Goal: Find specific page/section: Find specific page/section

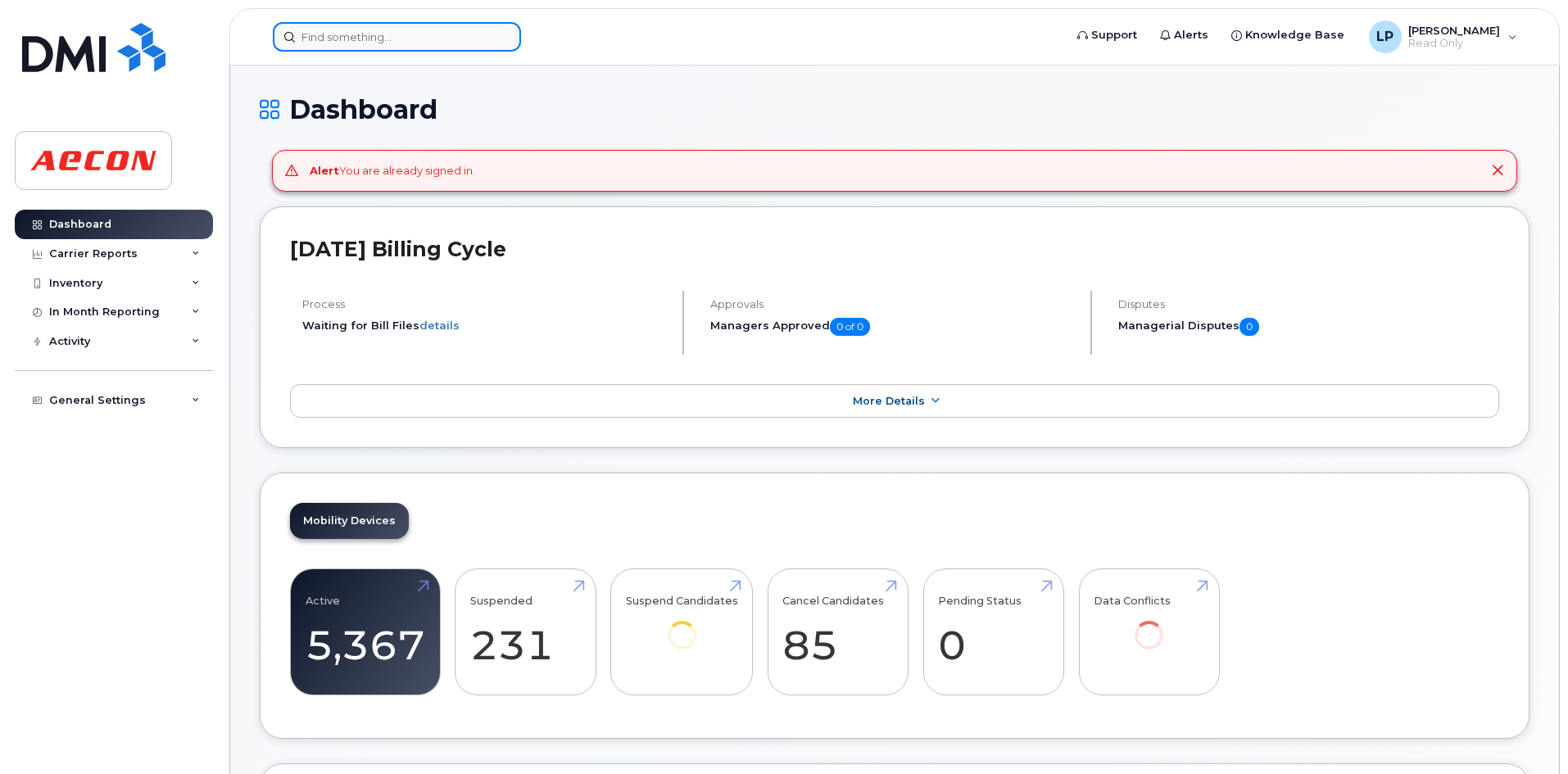
click at [346, 46] on input at bounding box center [397, 37] width 248 height 29
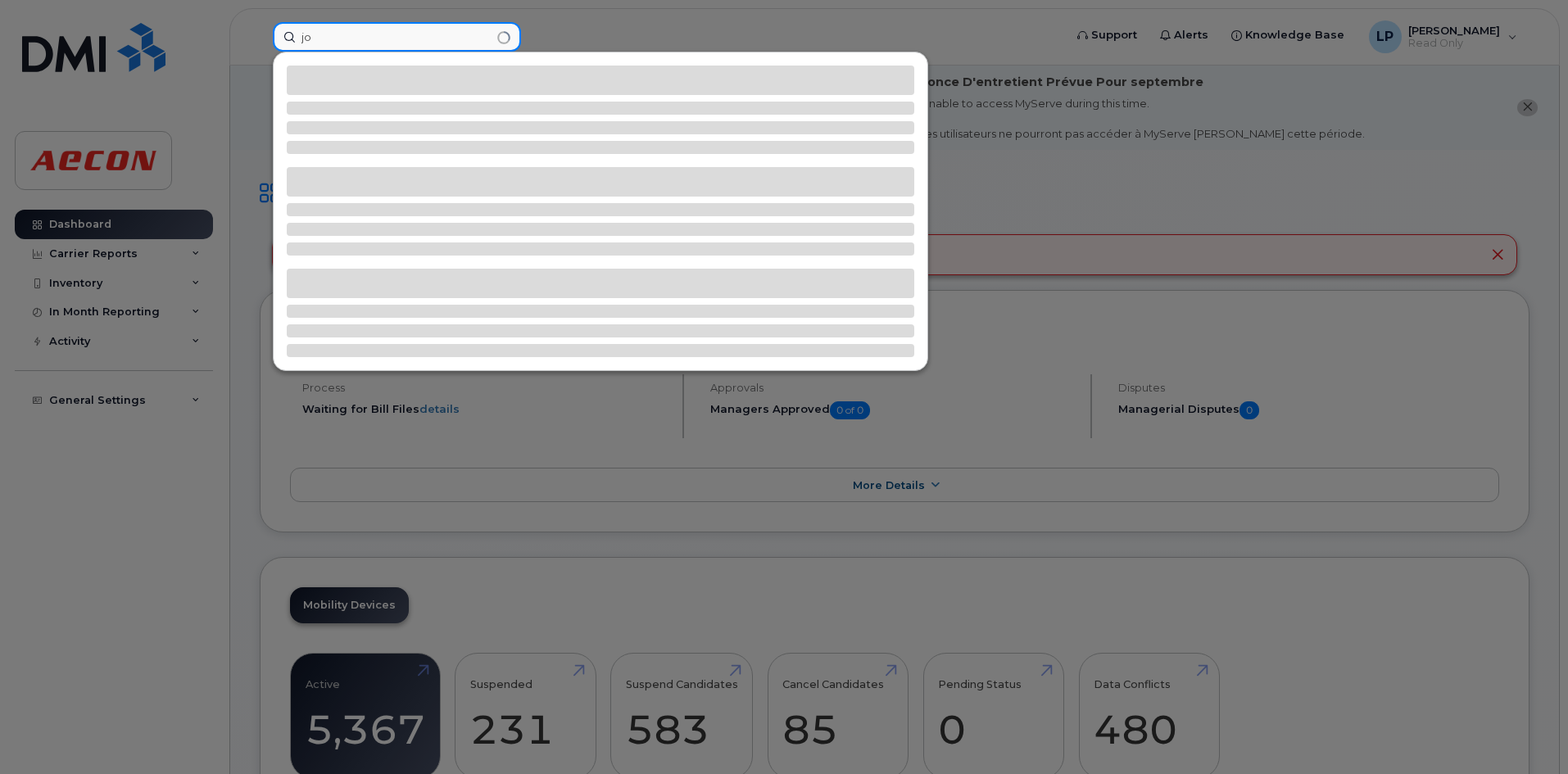
type input "j"
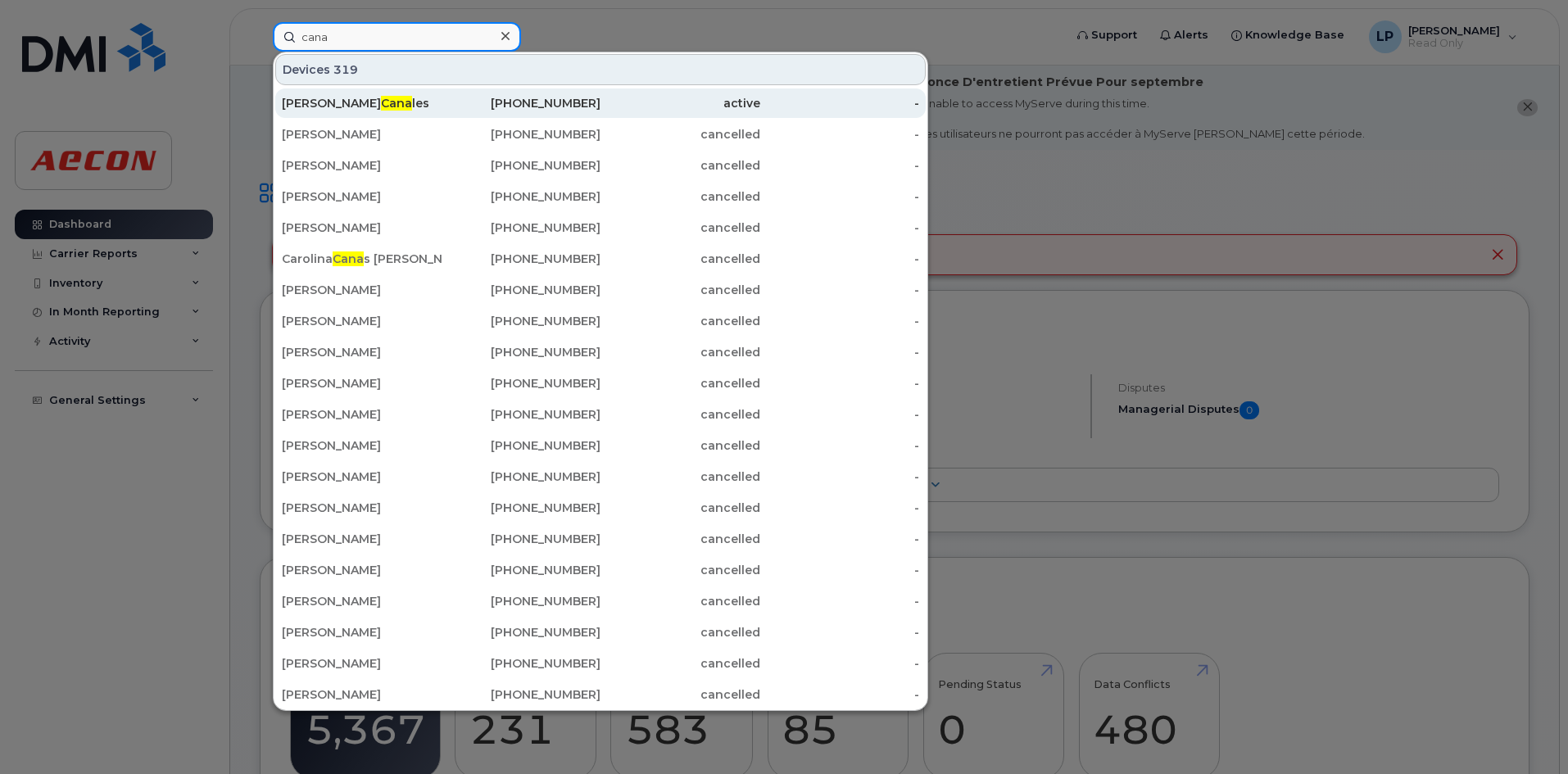
type input "cana"
click at [381, 107] on span "Cana" at bounding box center [396, 103] width 31 height 15
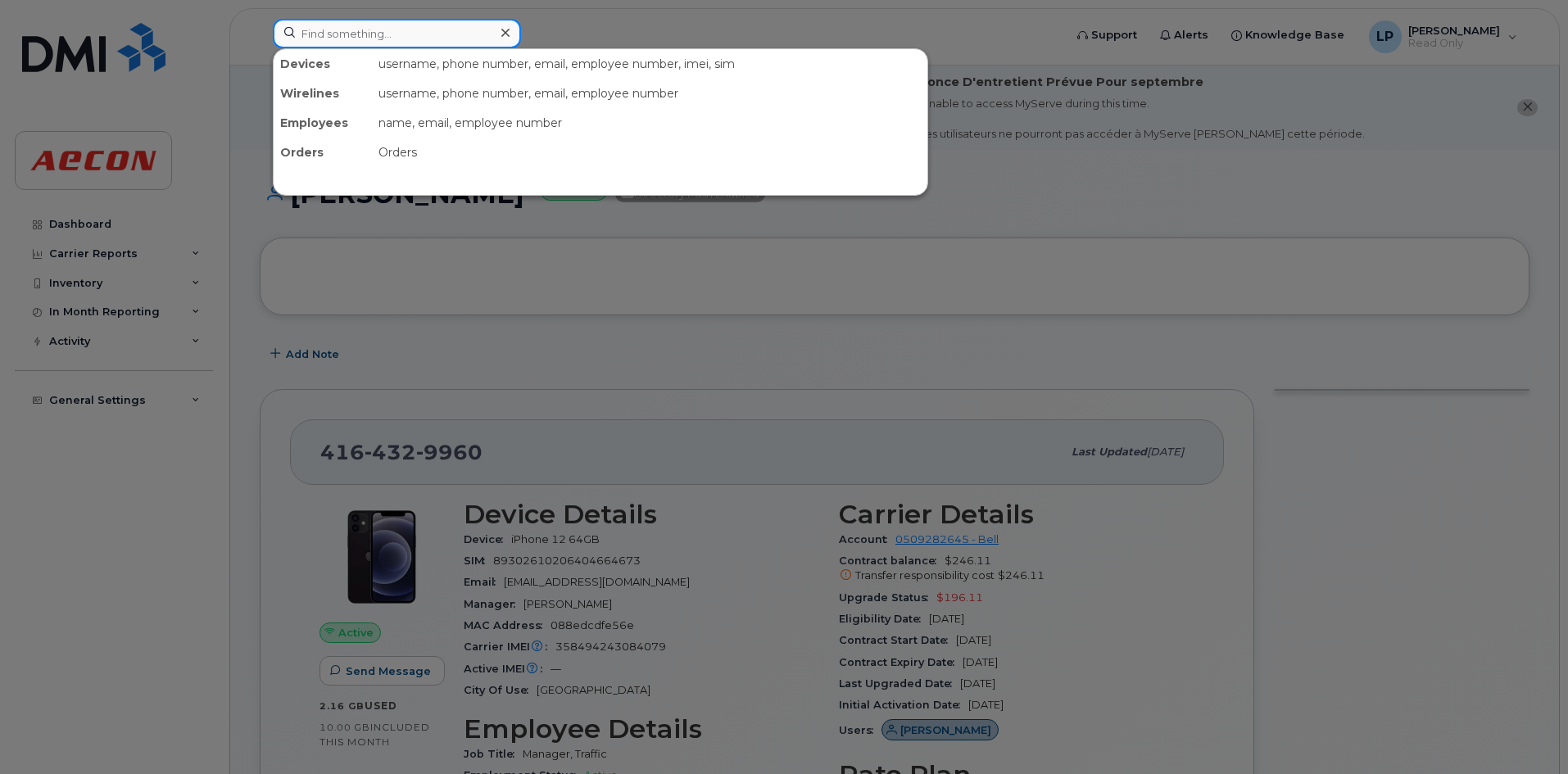
click at [350, 29] on input at bounding box center [397, 34] width 248 height 29
click at [337, 26] on input at bounding box center [397, 34] width 248 height 29
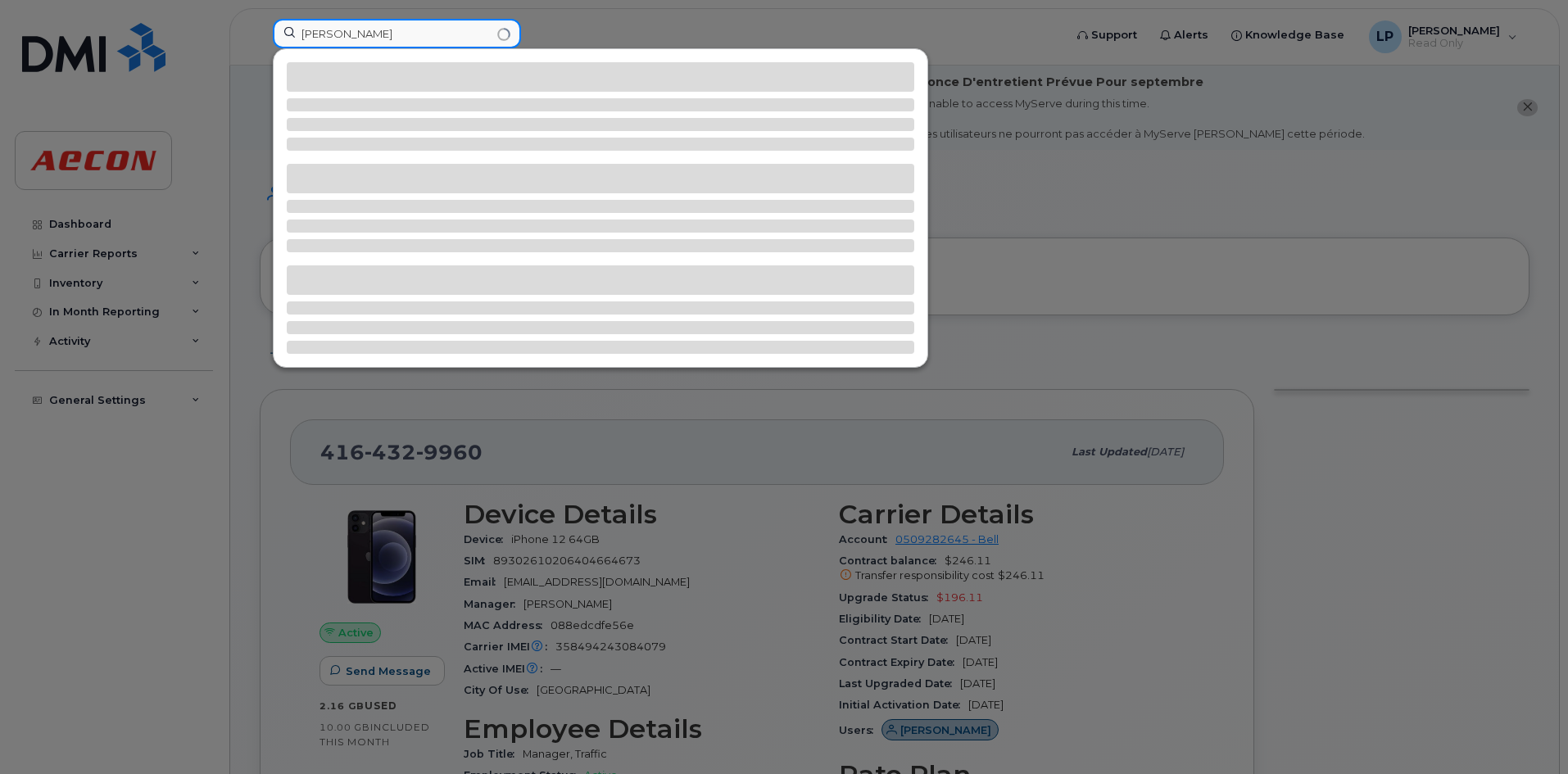
type input "[PERSON_NAME]"
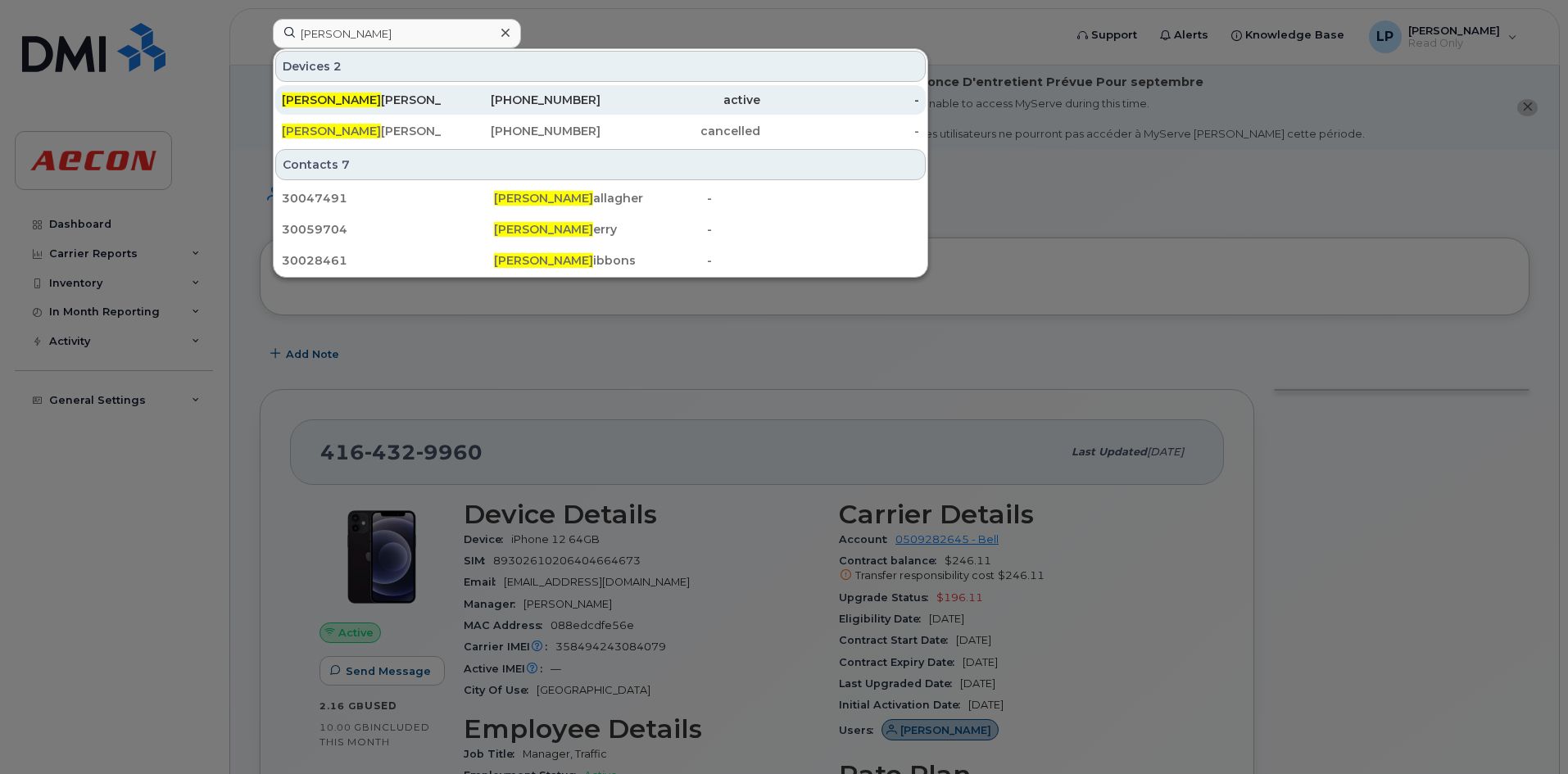
click at [317, 93] on div "[PERSON_NAME]" at bounding box center [362, 99] width 160 height 16
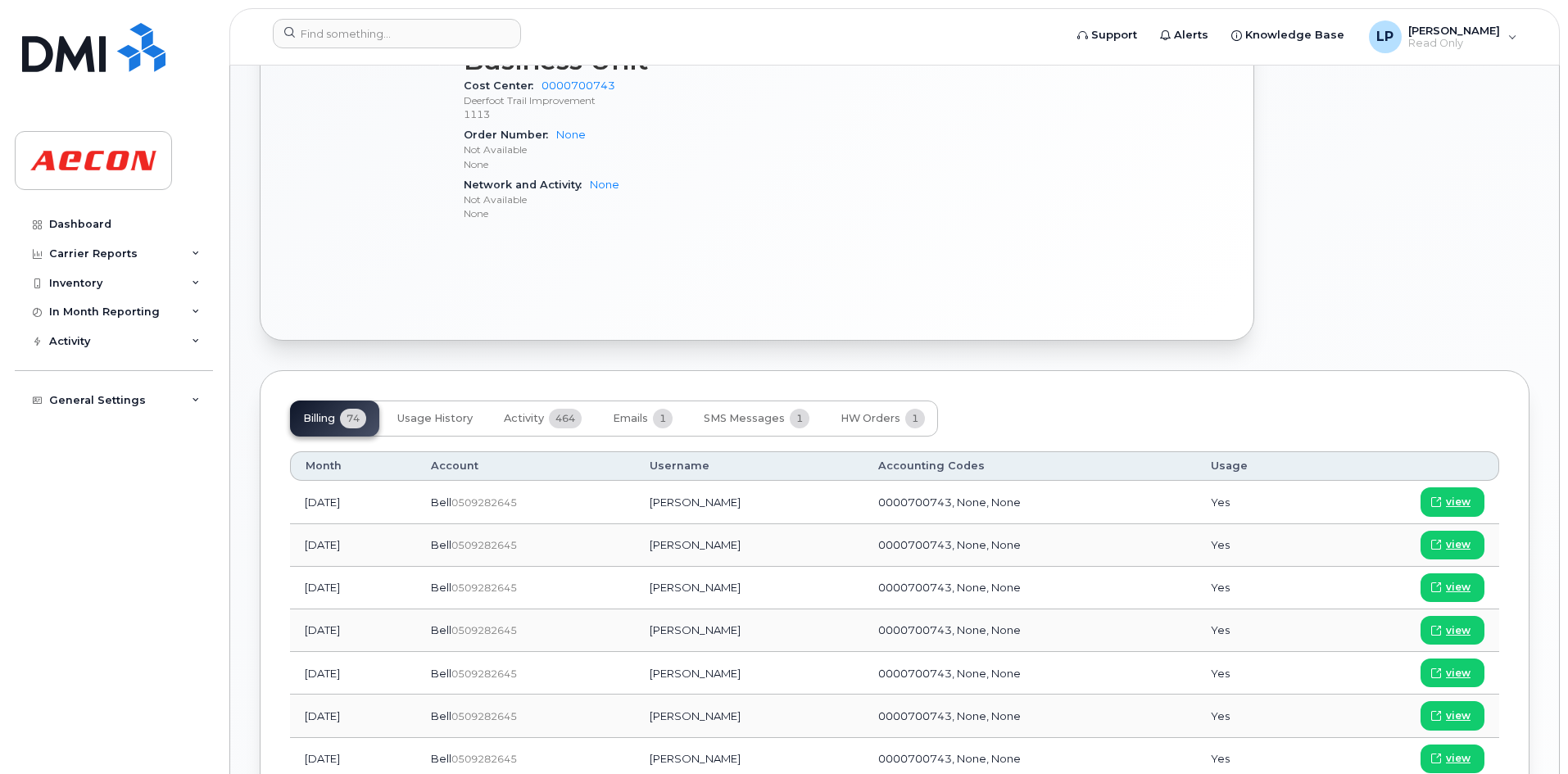
scroll to position [1092, 0]
